Goal: Task Accomplishment & Management: Complete application form

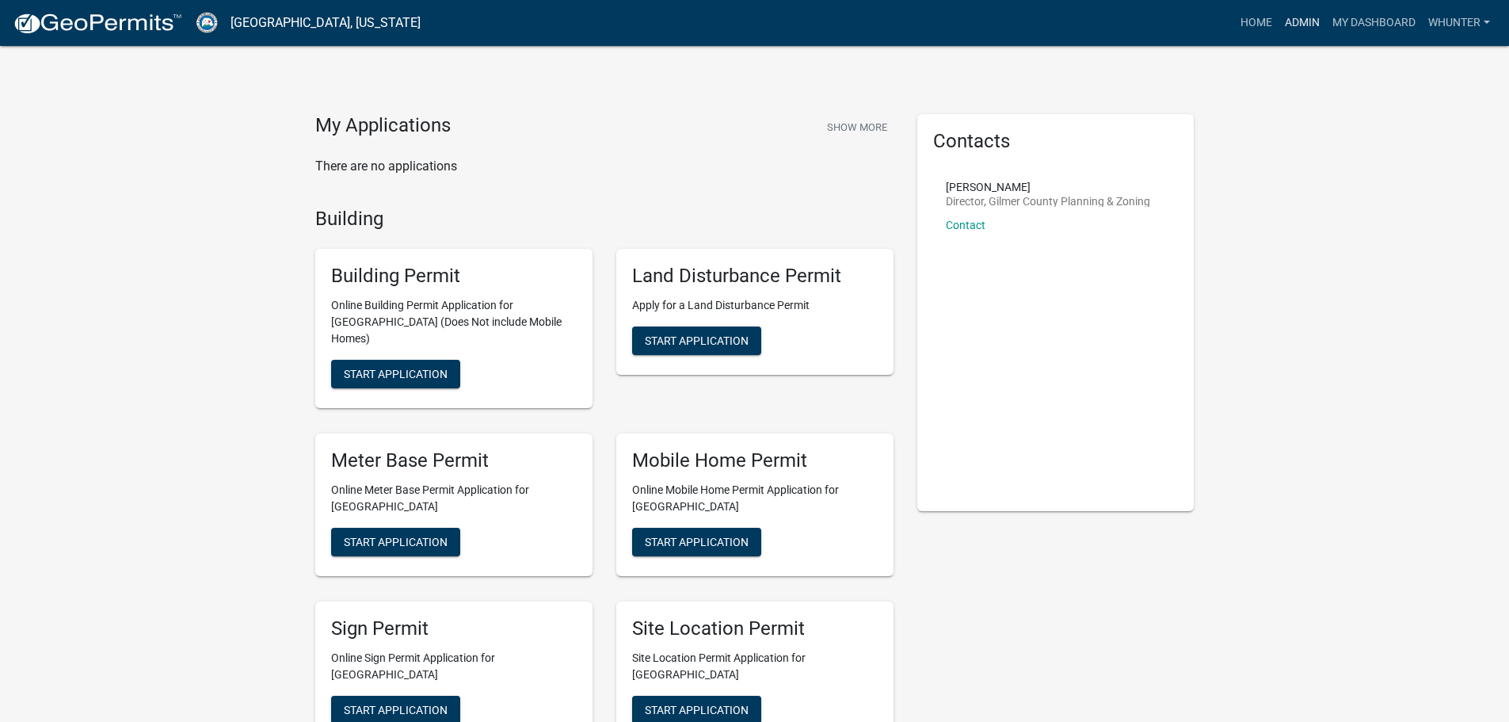
click at [1293, 32] on link "Admin" at bounding box center [1302, 23] width 48 height 30
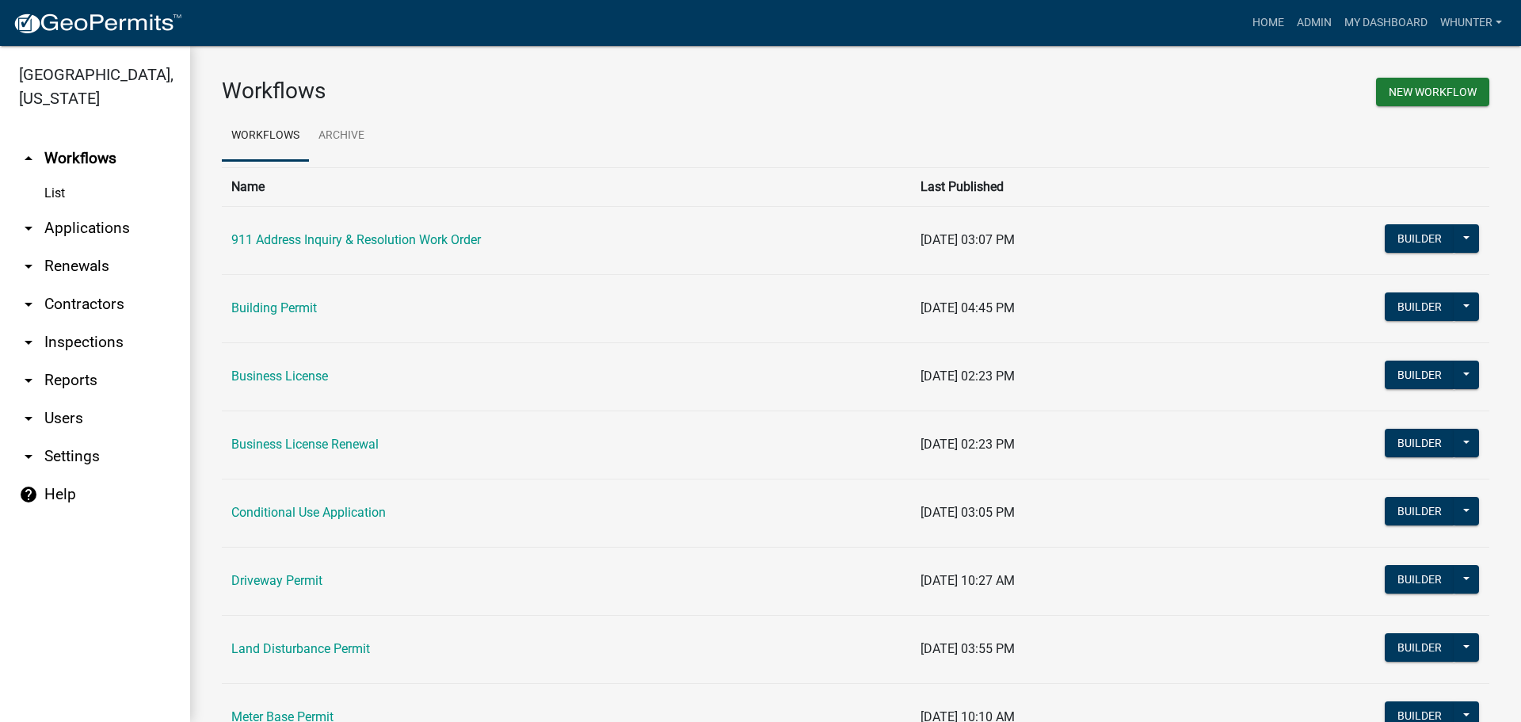
click at [109, 233] on link "arrow_drop_down Applications" at bounding box center [95, 228] width 190 height 38
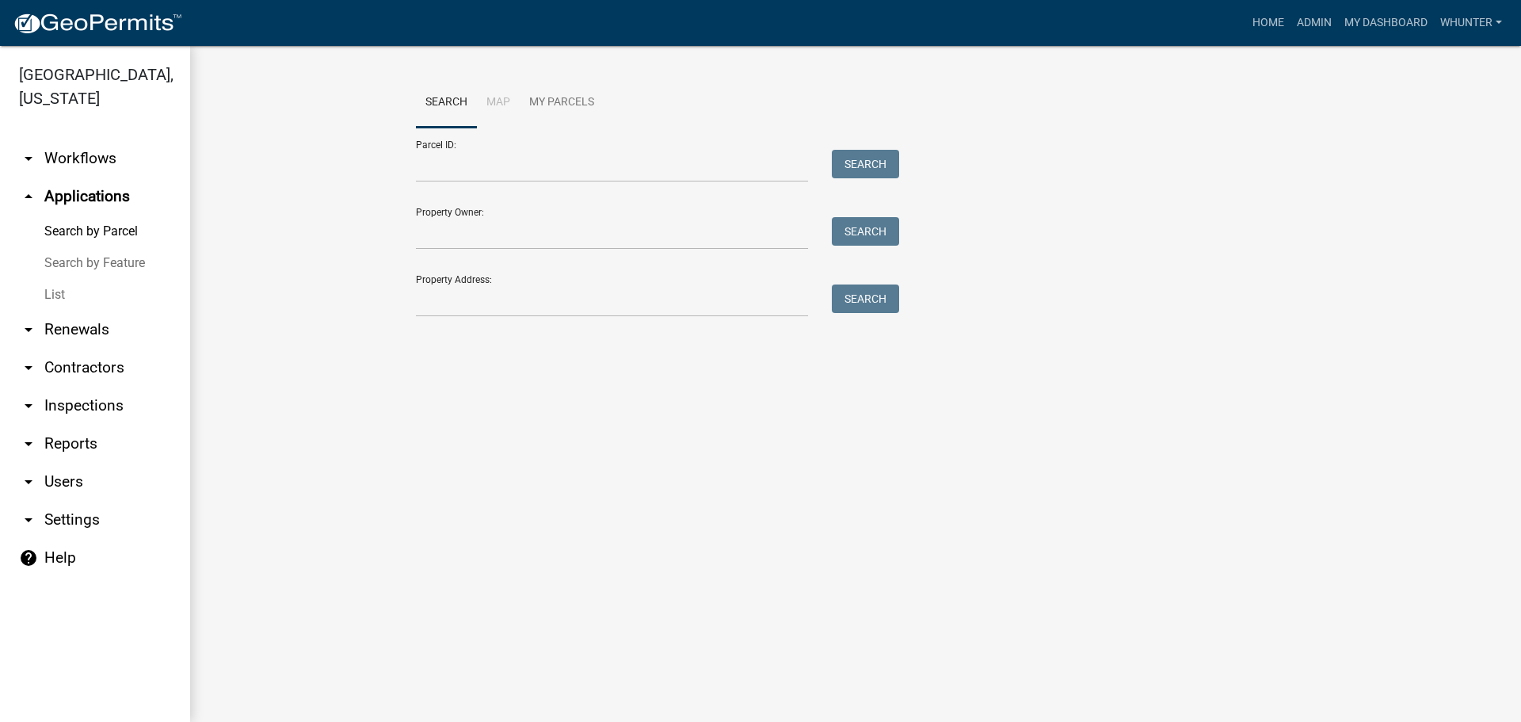
click at [101, 288] on link "List" at bounding box center [95, 295] width 190 height 32
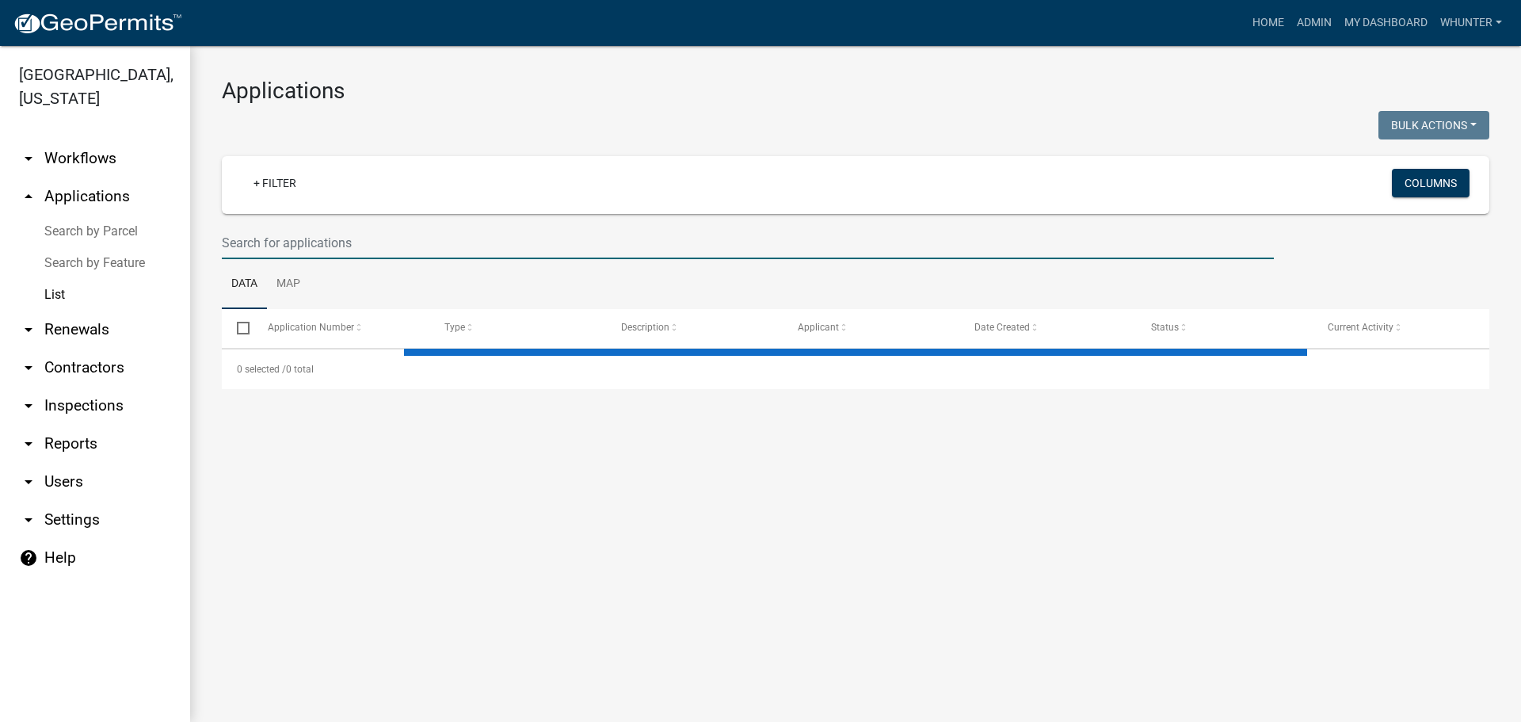
click at [420, 234] on input "text" at bounding box center [748, 243] width 1052 height 32
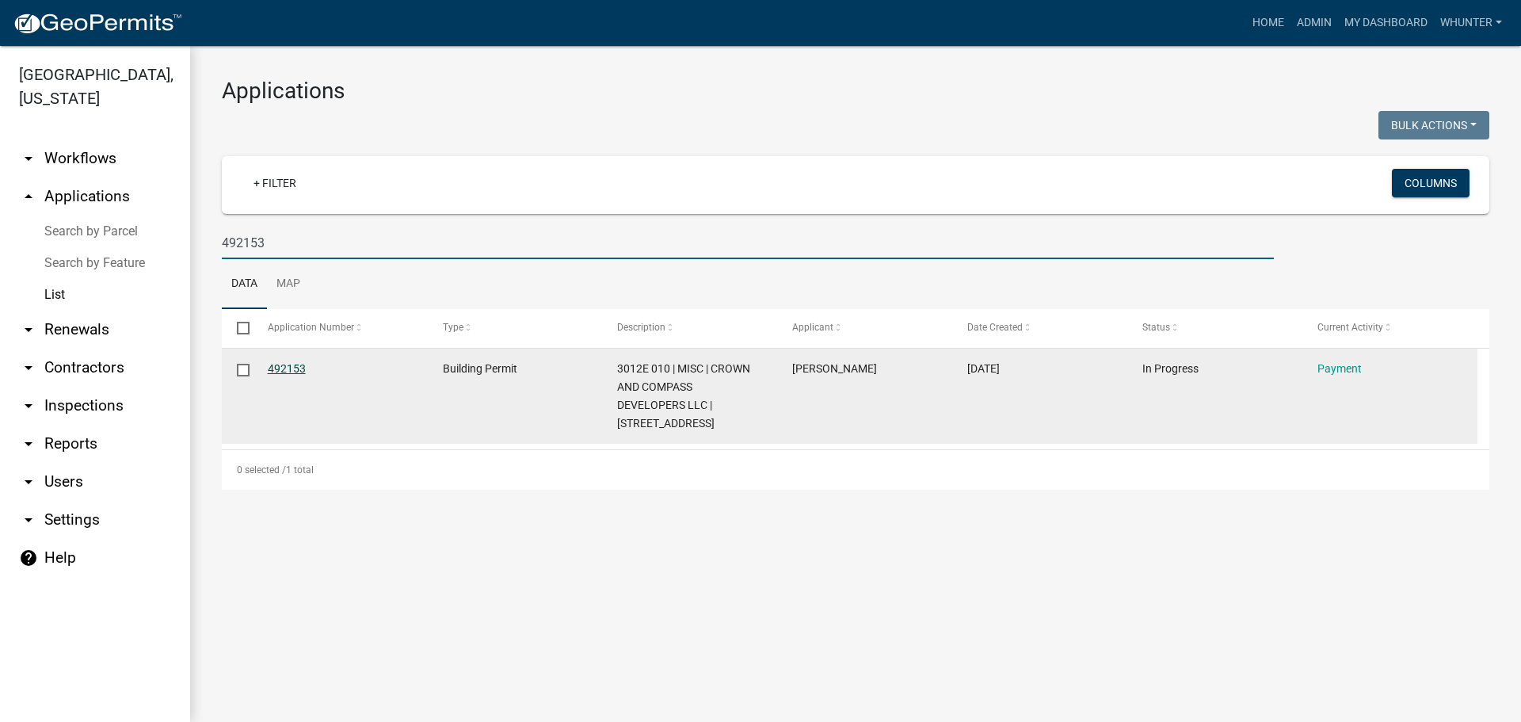
type input "492153"
click at [275, 362] on link "492153" at bounding box center [287, 368] width 38 height 13
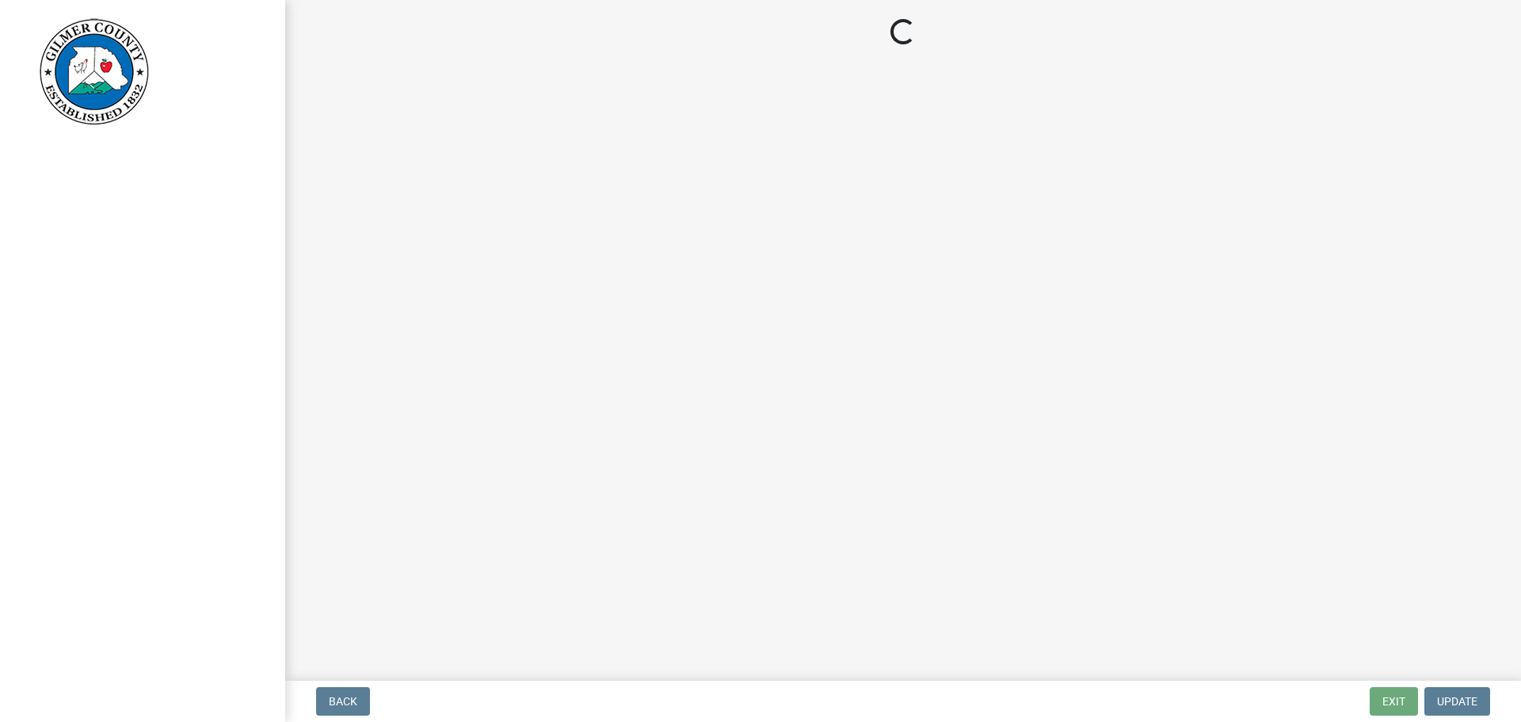
select select "2: 1"
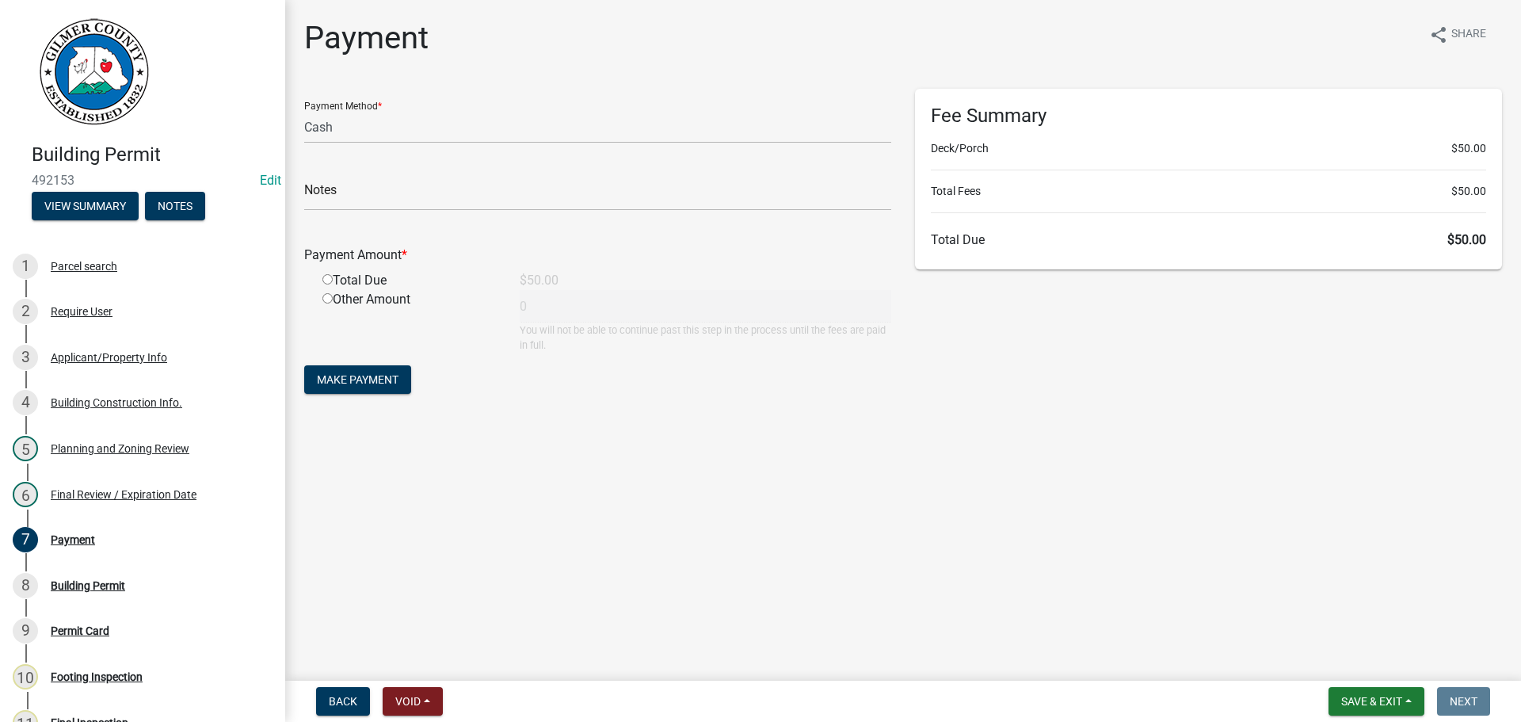
click at [323, 284] on input "radio" at bounding box center [327, 279] width 10 height 10
radio input "true"
type input "50"
click at [330, 277] on input "radio" at bounding box center [327, 279] width 10 height 10
click at [382, 383] on span "Make Payment" at bounding box center [358, 379] width 82 height 13
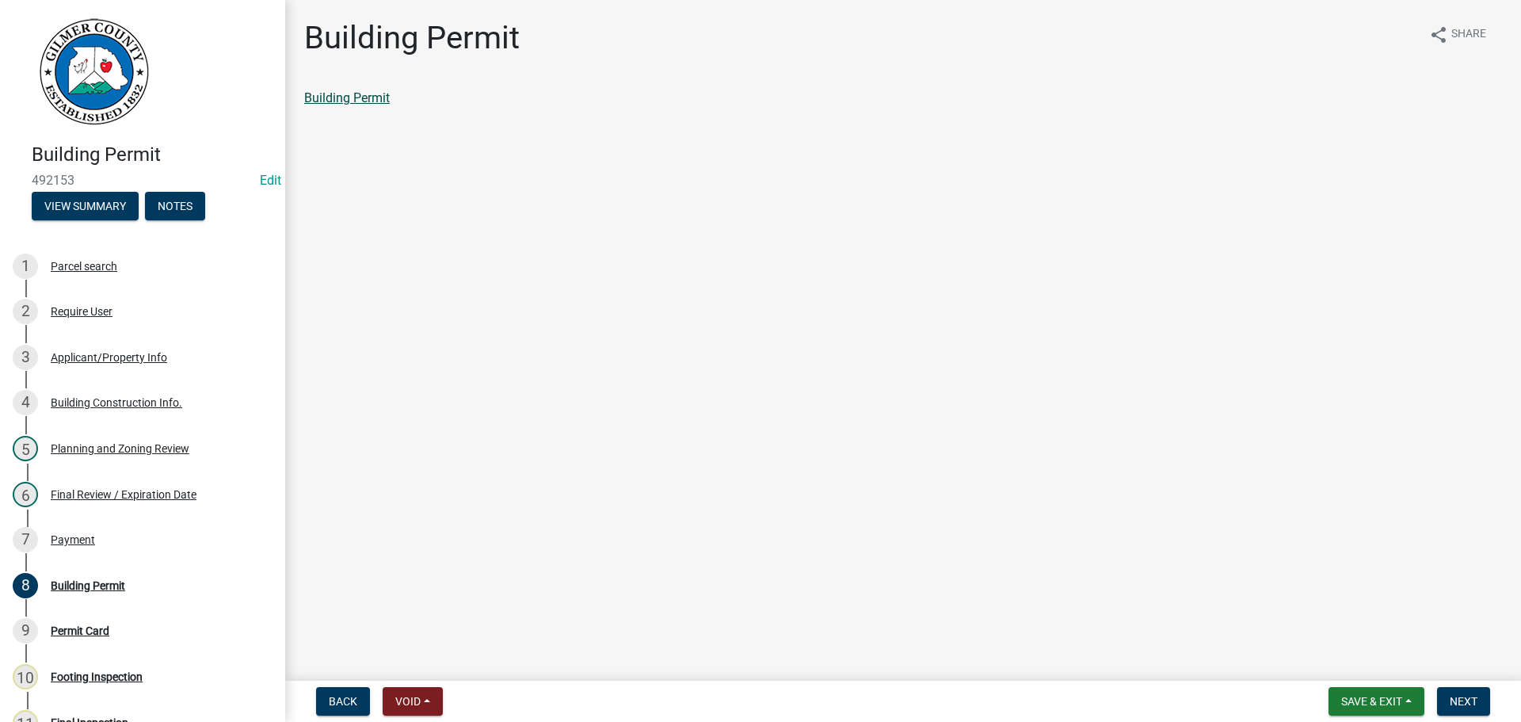
click at [345, 96] on link "Building Permit" at bounding box center [347, 97] width 86 height 15
click at [1486, 699] on button "Next" at bounding box center [1463, 701] width 53 height 29
click at [339, 98] on link "Permit Card" at bounding box center [337, 97] width 66 height 15
drag, startPoint x: 110, startPoint y: 539, endPoint x: 132, endPoint y: 536, distance: 22.3
click at [112, 539] on div "7 Payment" at bounding box center [136, 539] width 247 height 25
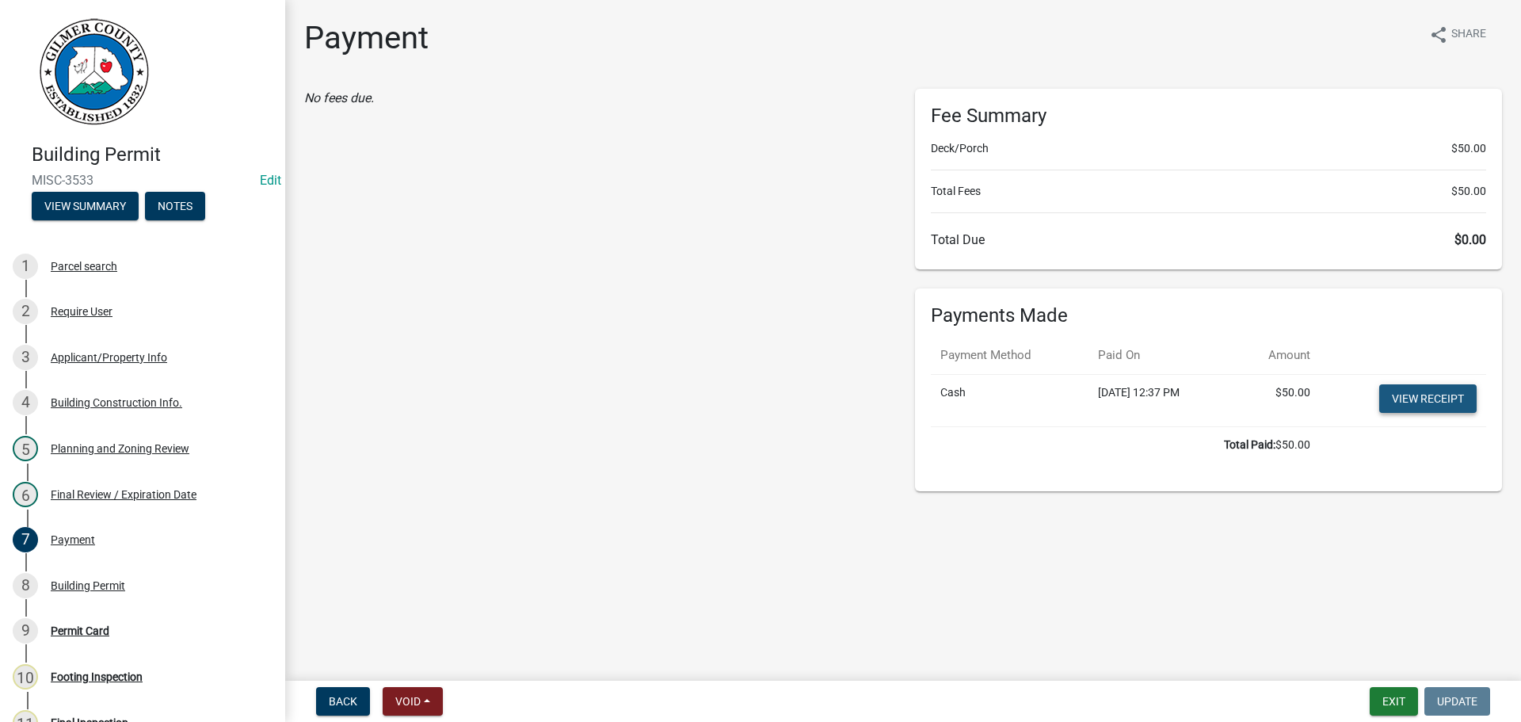
click at [1417, 406] on link "View receipt" at bounding box center [1427, 398] width 97 height 29
click at [1408, 402] on link "View receipt" at bounding box center [1427, 398] width 97 height 29
